Goal: Information Seeking & Learning: Learn about a topic

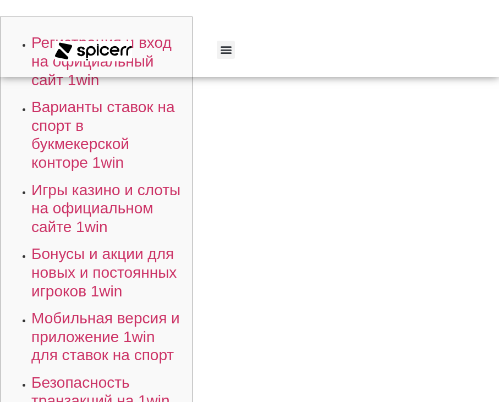
drag, startPoint x: 292, startPoint y: 378, endPoint x: 292, endPoint y: 359, distance: 18.7
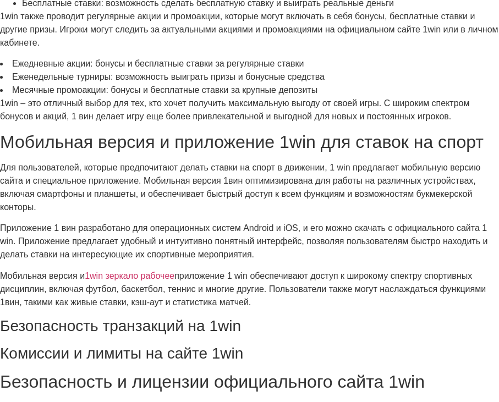
scroll to position [1926, 0]
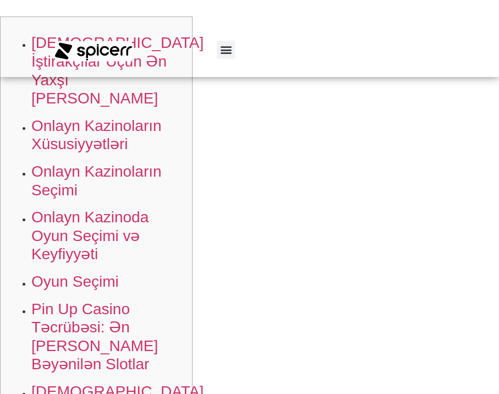
drag, startPoint x: 301, startPoint y: 337, endPoint x: 285, endPoint y: 181, distance: 157.7
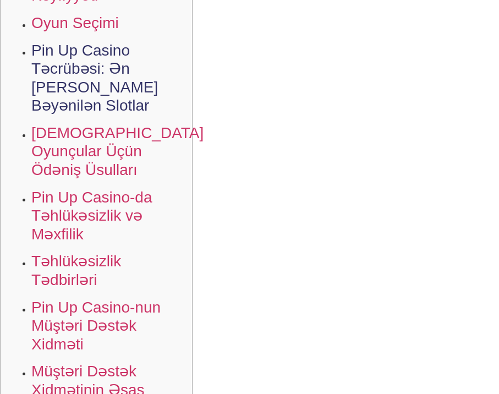
scroll to position [330, 0]
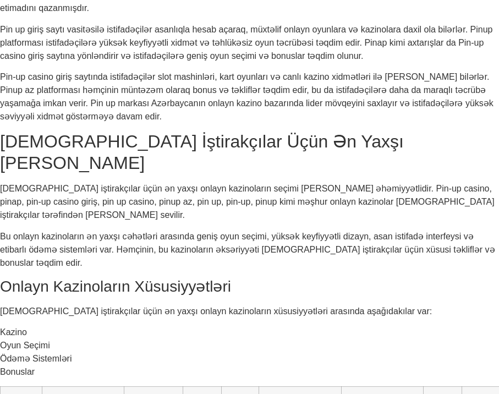
scroll to position [660, 0]
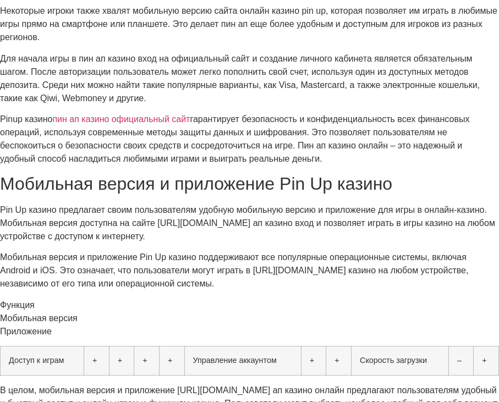
scroll to position [1596, 0]
